Goal: Transaction & Acquisition: Purchase product/service

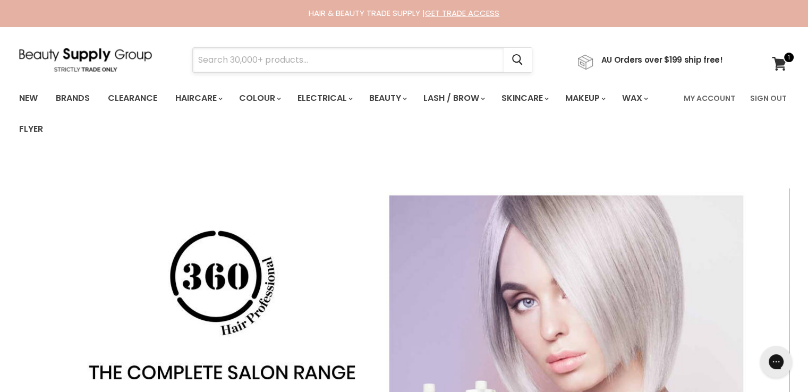
click at [299, 66] on input "Search" at bounding box center [348, 60] width 311 height 24
paste input "Moroccanoil Blonde Perfecting Purple Shampoo"
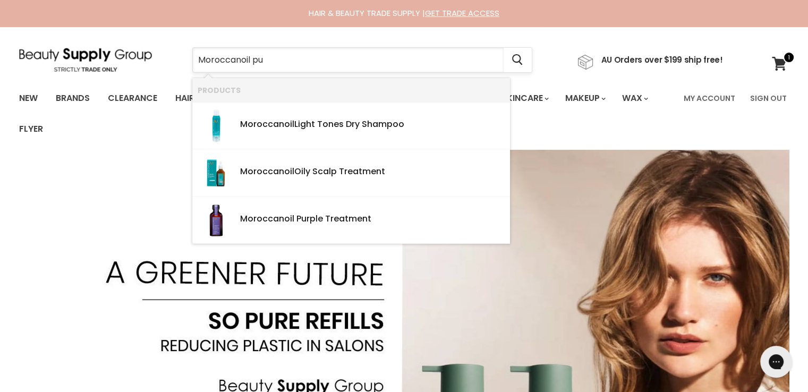
type input "Moroccanoil pur"
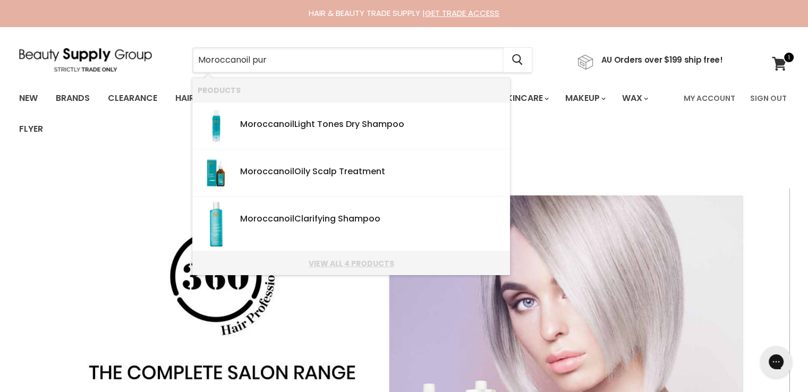
click at [362, 261] on link "View all 4 products" at bounding box center [351, 263] width 307 height 8
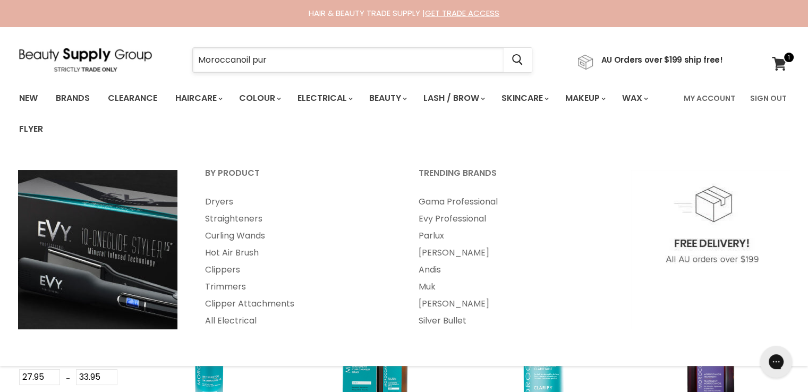
click at [324, 60] on input "Moroccanoil pur" at bounding box center [348, 60] width 311 height 24
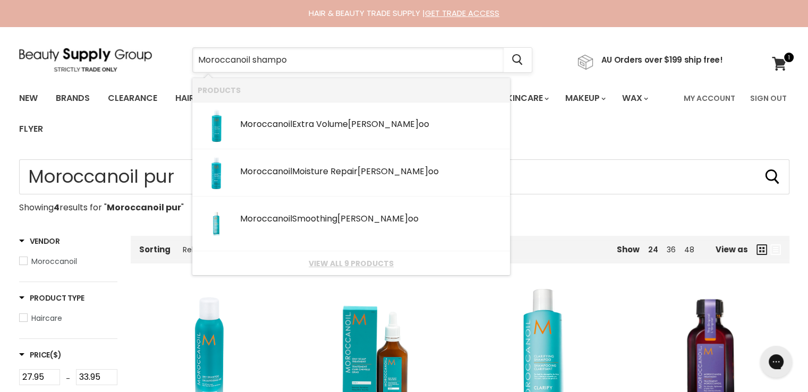
type input "Moroccanoil shampoo"
